Goal: Navigation & Orientation: Find specific page/section

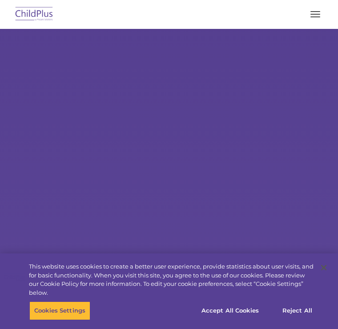
select select "MEDIUM"
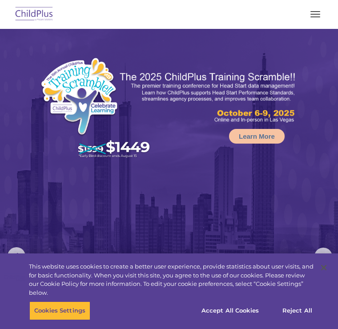
click at [320, 20] on button "button" at bounding box center [315, 14] width 19 height 14
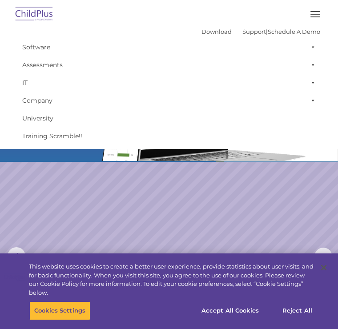
click at [318, 13] on button "button" at bounding box center [315, 14] width 19 height 14
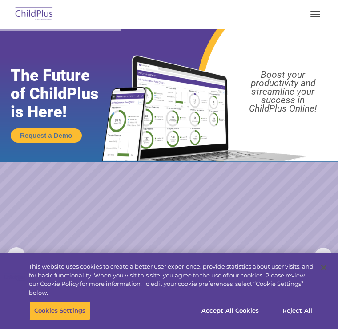
click at [36, 15] on img at bounding box center [34, 14] width 42 height 21
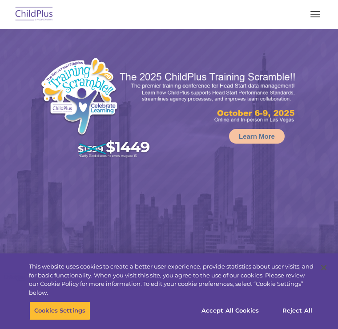
select select "MEDIUM"
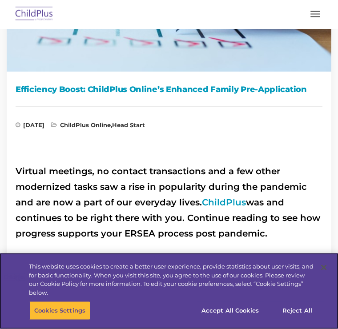
scroll to position [161, 0]
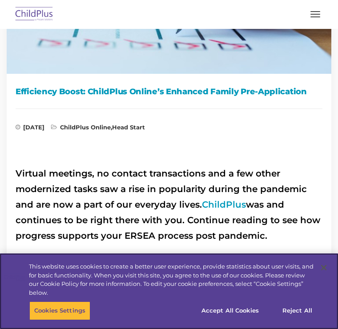
click at [301, 320] on button "Reject All" at bounding box center [297, 310] width 56 height 19
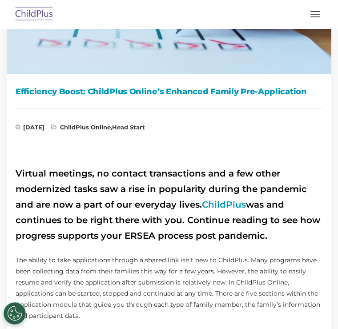
click at [311, 21] on button "button" at bounding box center [315, 14] width 19 height 14
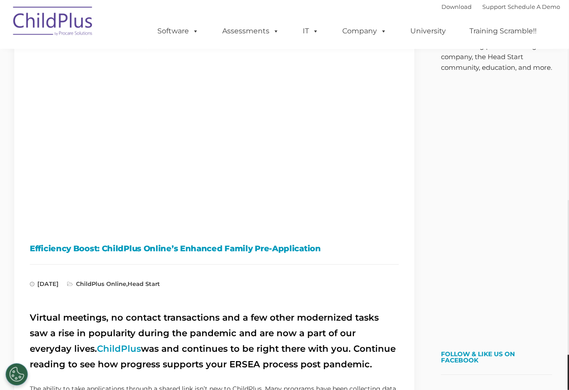
scroll to position [0, 0]
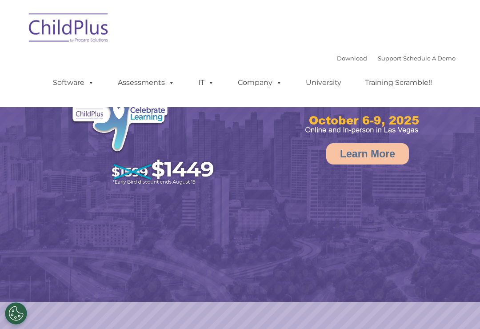
select select "MEDIUM"
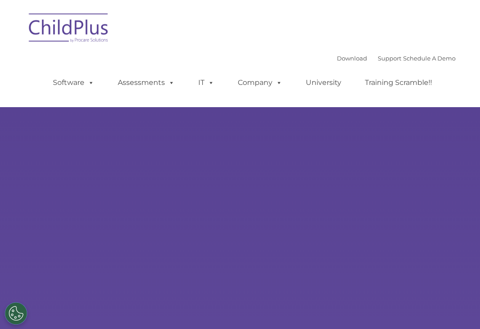
select select "MEDIUM"
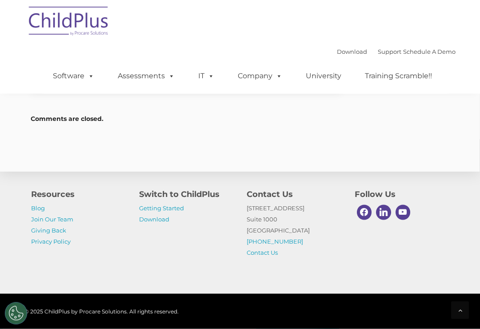
scroll to position [1377, 0]
